Goal: Book appointment/travel/reservation

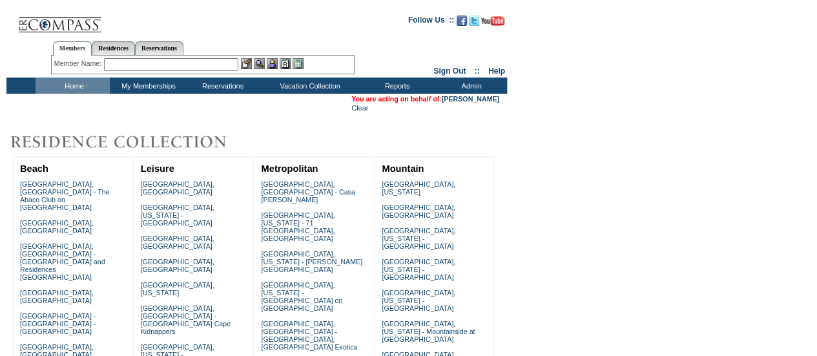
scroll to position [784, 0]
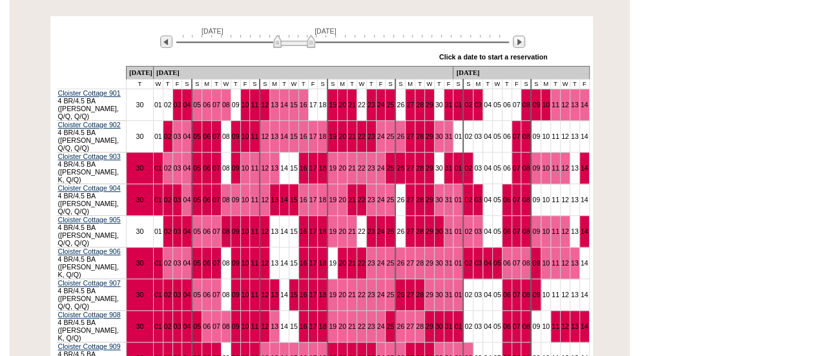
scroll to position [249, 0]
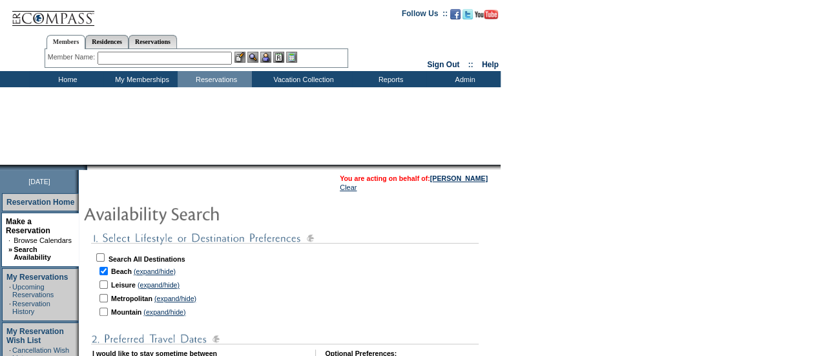
checkbox input "true"
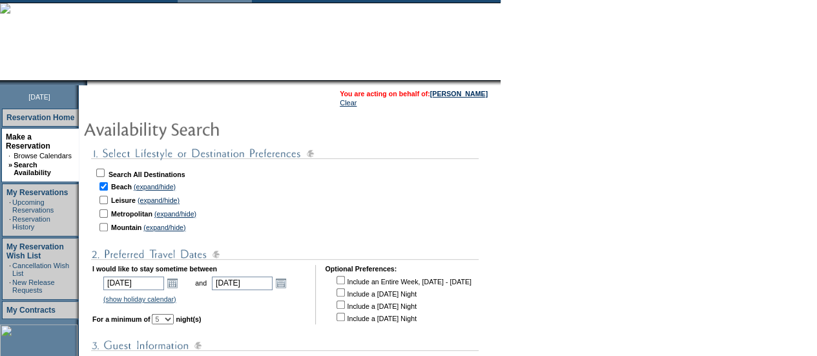
scroll to position [92, 0]
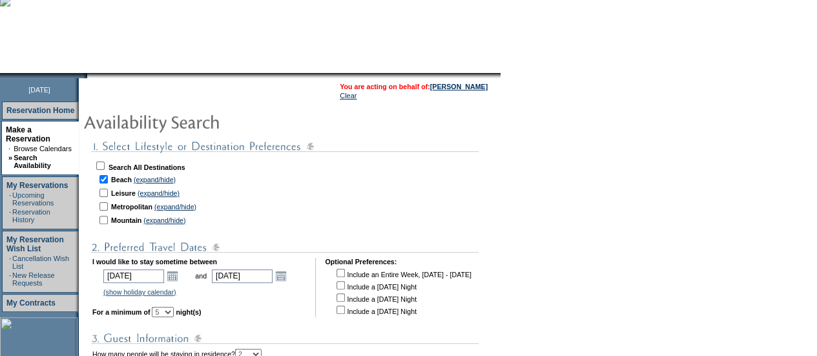
click at [108, 192] on input "checkbox" at bounding box center [103, 193] width 8 height 8
checkbox input "true"
click at [108, 183] on input "checkbox" at bounding box center [103, 179] width 8 height 8
checkbox input "false"
click at [108, 207] on input "checkbox" at bounding box center [103, 206] width 8 height 8
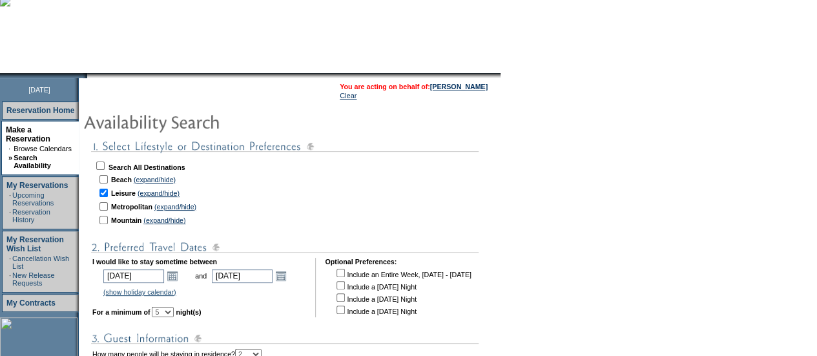
checkbox input "true"
click at [108, 218] on input "checkbox" at bounding box center [103, 220] width 8 height 8
checkbox input "true"
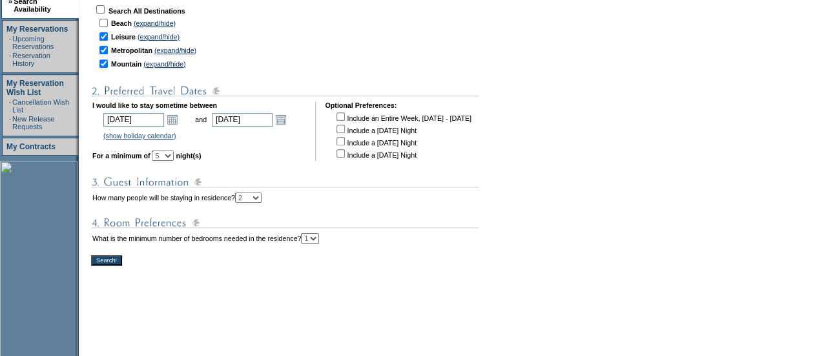
scroll to position [249, 0]
click at [120, 264] on input "Search!" at bounding box center [106, 259] width 31 height 10
